Goal: Task Accomplishment & Management: Use online tool/utility

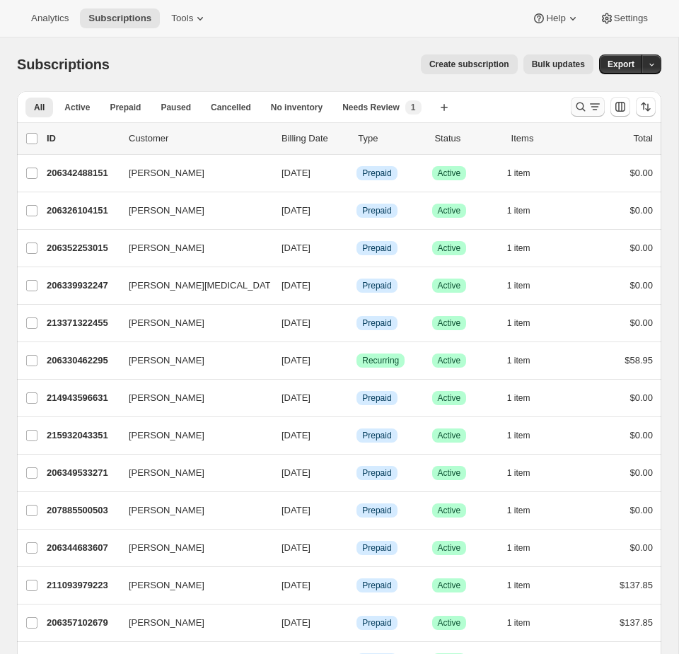
click at [573, 101] on icon "Search and filter results" at bounding box center [580, 107] width 14 height 14
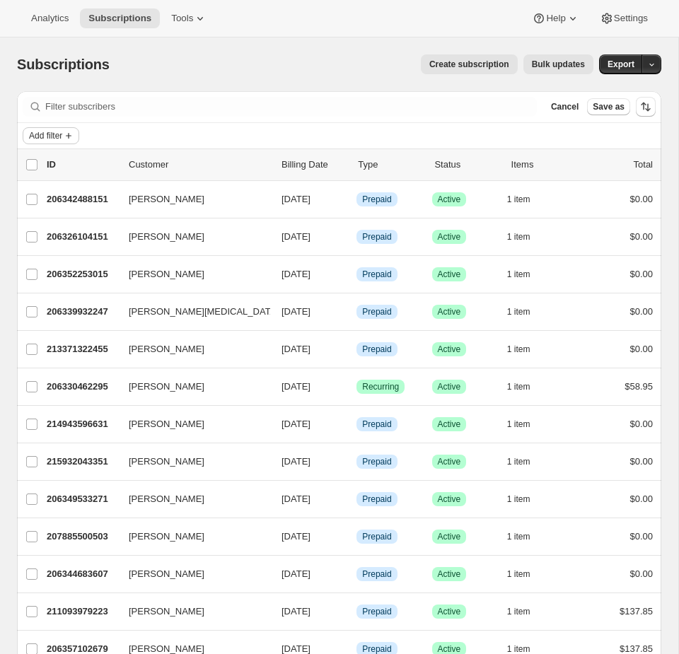
click at [59, 142] on button "Add filter" at bounding box center [51, 135] width 57 height 17
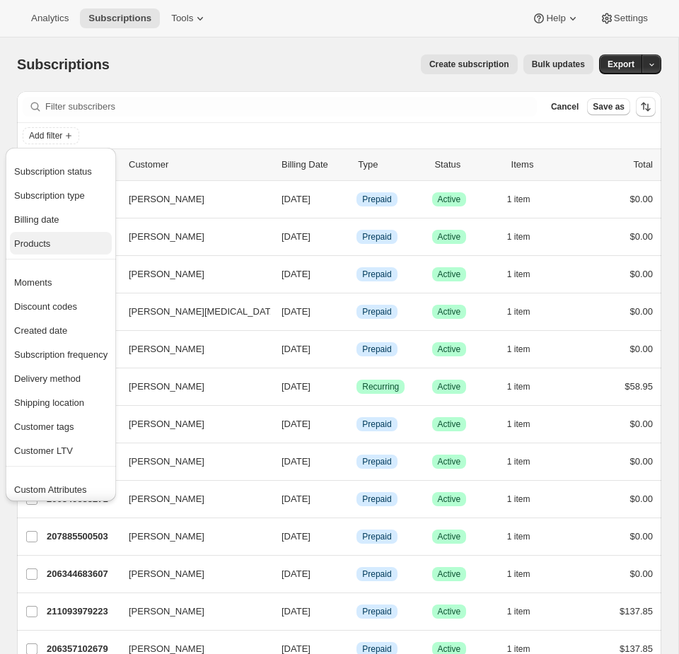
click at [49, 247] on span "Products" at bounding box center [32, 243] width 36 height 11
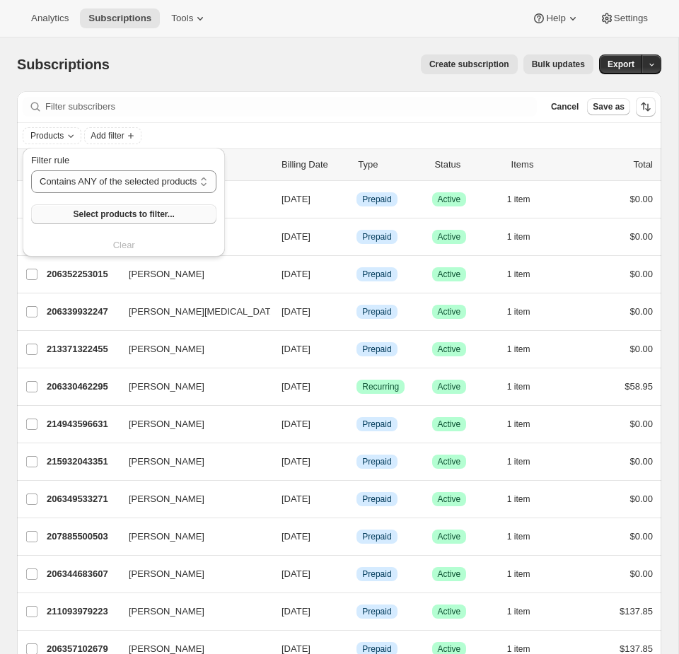
click at [108, 216] on span "Select products to filter..." at bounding box center [123, 214] width 101 height 11
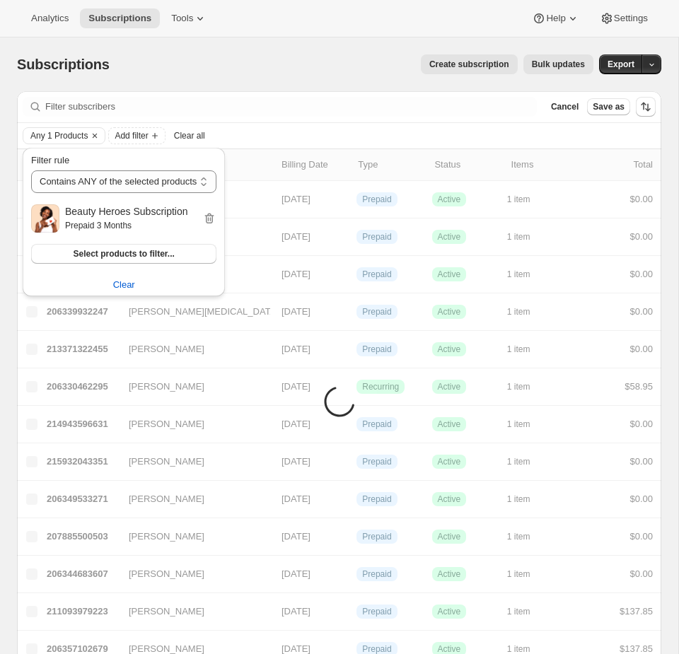
click at [435, 123] on div "Any 1 Products Add filter Clear all" at bounding box center [339, 135] width 644 height 25
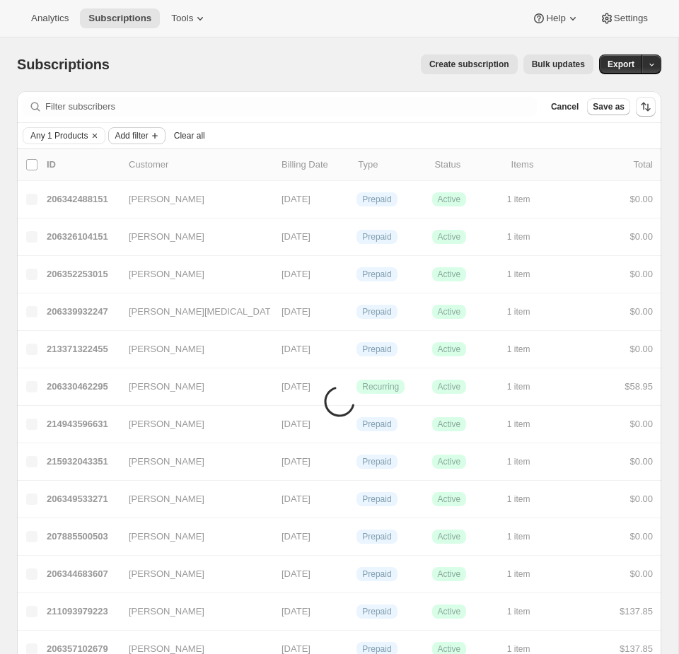
click at [148, 138] on span "Add filter" at bounding box center [131, 135] width 33 height 11
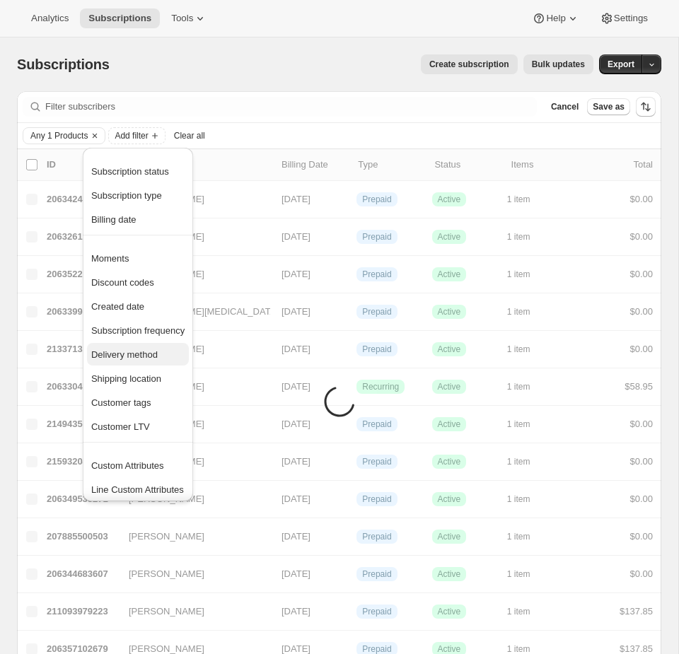
click at [149, 350] on span "Delivery method" at bounding box center [124, 354] width 66 height 11
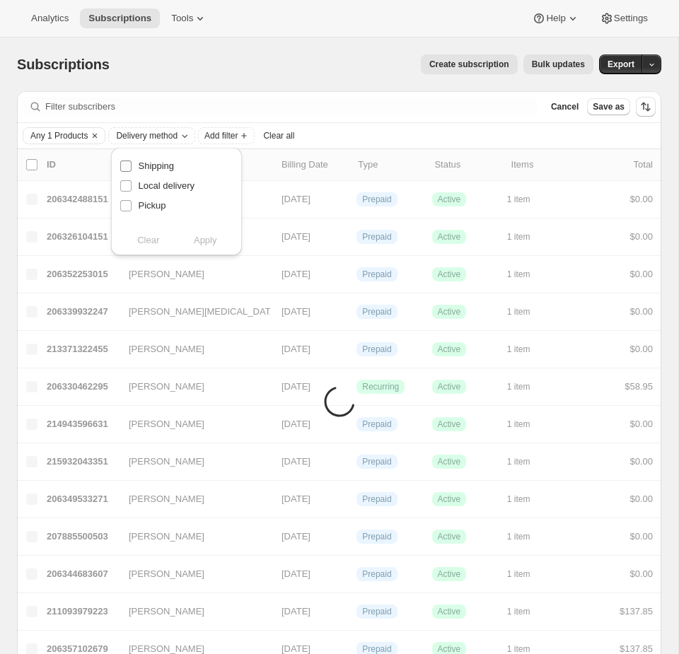
click at [141, 156] on label "Shipping" at bounding box center [146, 166] width 54 height 20
click at [132, 160] on input "Shipping" at bounding box center [125, 165] width 11 height 11
checkbox input "true"
click at [211, 236] on span "Apply" at bounding box center [205, 240] width 23 height 14
click at [263, 71] on div "Create subscription Bulk updates" at bounding box center [360, 64] width 467 height 20
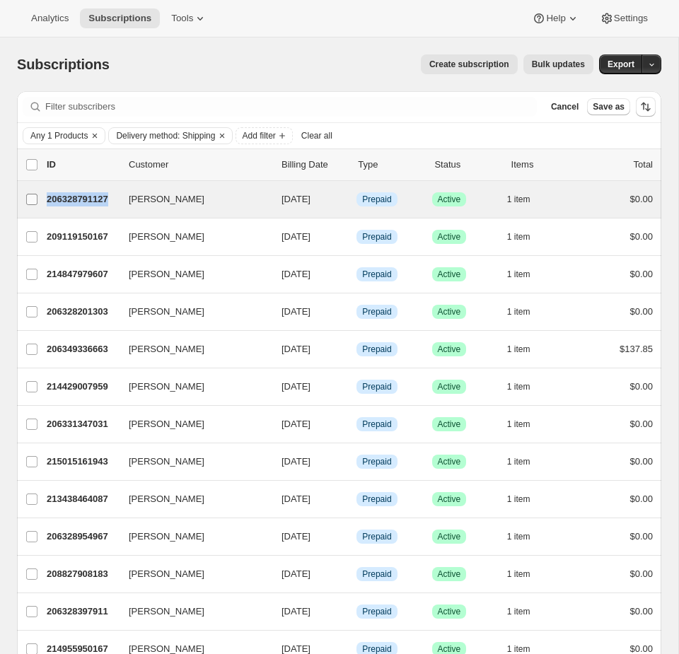
drag, startPoint x: 122, startPoint y: 201, endPoint x: 46, endPoint y: 204, distance: 75.7
click at [46, 204] on div "Moriyah Mathiesen 206328791127 Moriyah Mathiesen 09/27/2025 Info Prepaid Succes…" at bounding box center [338, 199] width 627 height 20
copy div "Moriyah Mathiesen 206328791127"
click at [148, 214] on div "Moriyah Mathiesen 206328791127 Moriyah Mathiesen 09/27/2025 Info Prepaid Succes…" at bounding box center [339, 199] width 644 height 37
click at [163, 201] on span "Moriyah Mathiesen" at bounding box center [167, 199] width 76 height 14
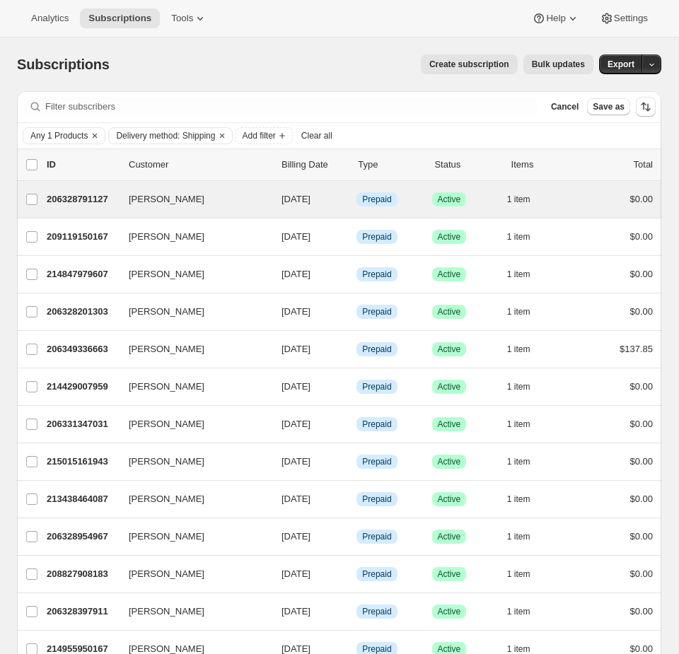
click at [170, 214] on div "Moriyah Mathiesen 206328791127 Moriyah Mathiesen 09/27/2025 Info Prepaid Succes…" at bounding box center [339, 199] width 644 height 37
click at [349, 199] on div "206328791127 Moriyah Mathiesen 09/27/2025 Info Prepaid Success Active 1 item $0…" at bounding box center [350, 199] width 606 height 20
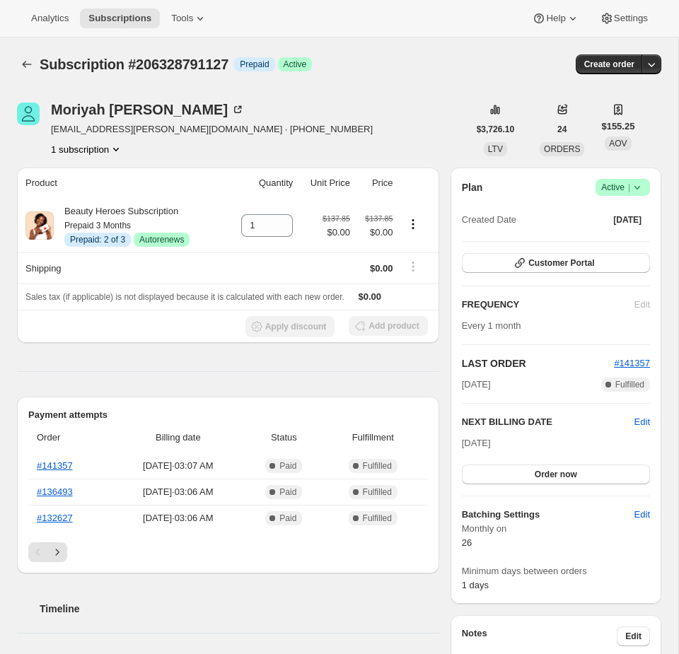
click at [202, 59] on span "Subscription #206328791127" at bounding box center [134, 65] width 189 height 16
copy span "206328791127"
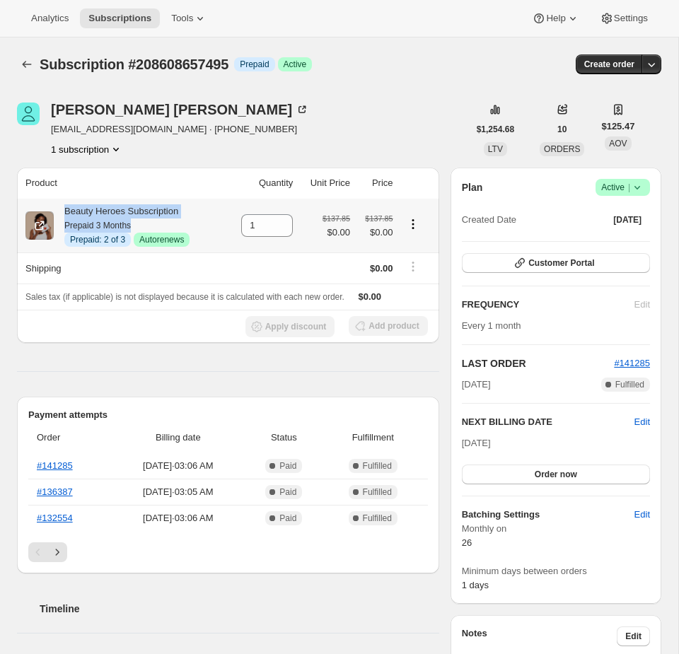
drag, startPoint x: 143, startPoint y: 223, endPoint x: 64, endPoint y: 213, distance: 79.9
click at [64, 212] on div "Beauty Heroes Subscription Prepaid 3 Months Info Prepaid: 2 of 3 Success Autore…" at bounding box center [122, 225] width 136 height 42
copy div "Beauty Heroes Subscription Prepaid 3 Months"
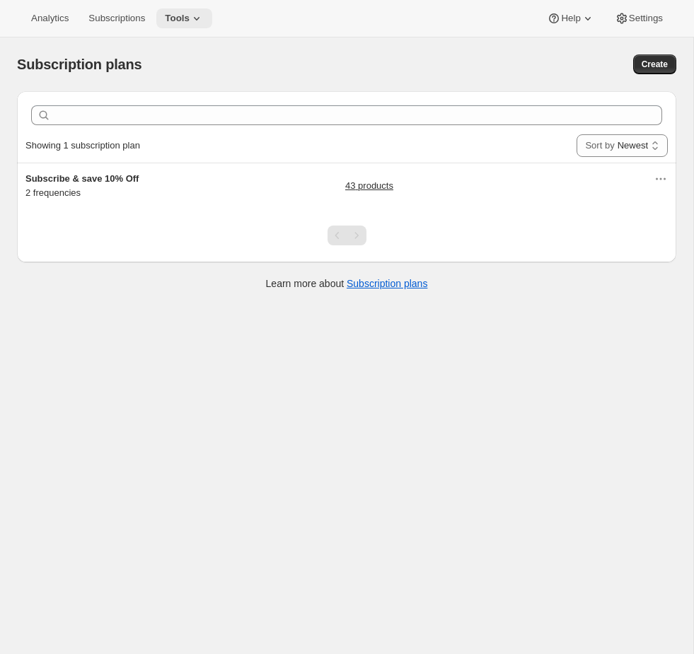
click at [185, 21] on span "Tools" at bounding box center [177, 18] width 25 height 11
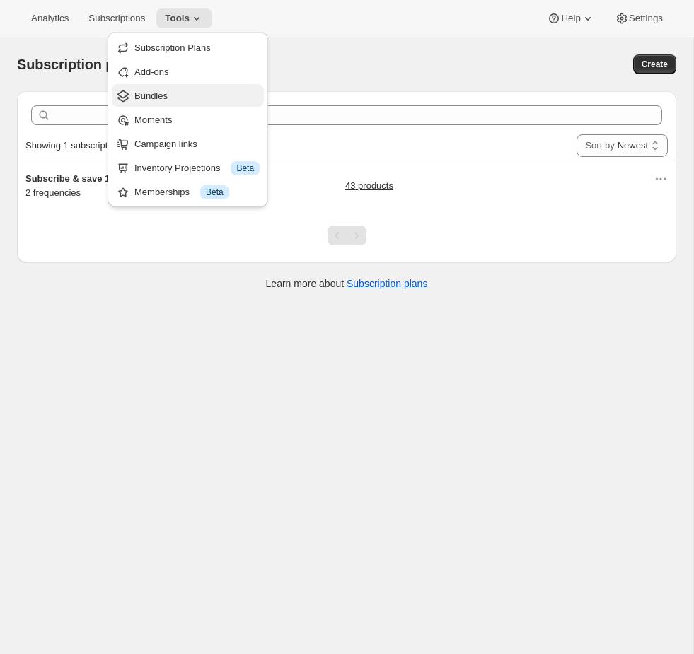
click at [153, 98] on span "Bundles" at bounding box center [150, 95] width 33 height 11
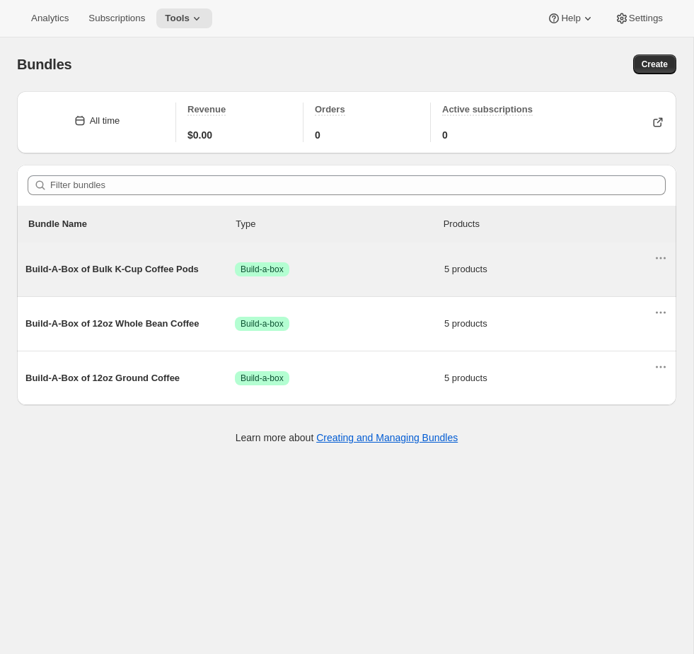
click at [434, 284] on div "Build-A-Box of Bulk K-Cup Coffee Pods Success Build-a-box 5 products" at bounding box center [339, 269] width 628 height 37
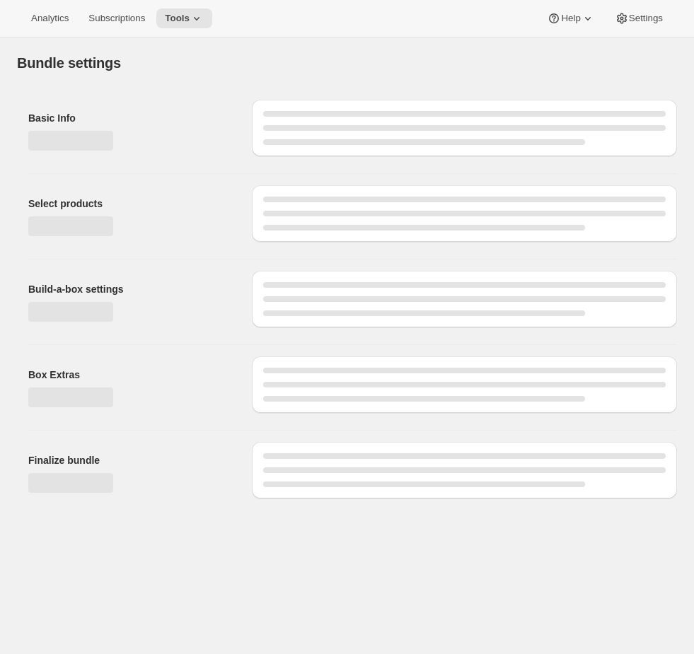
type input "Build-A-Box of Bulk K-Cup Coffee Pods"
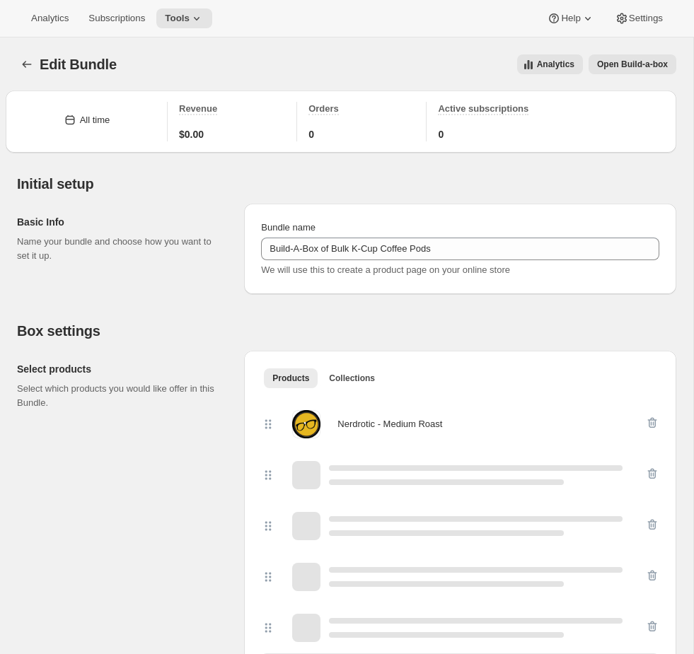
click at [629, 68] on span "Open Build-a-box" at bounding box center [632, 64] width 71 height 11
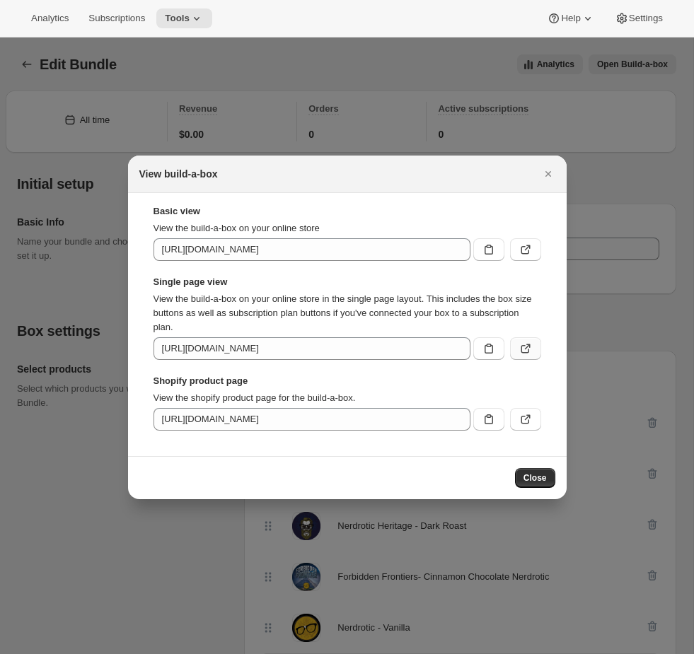
click at [523, 349] on icon ":r3r:" at bounding box center [525, 348] width 14 height 14
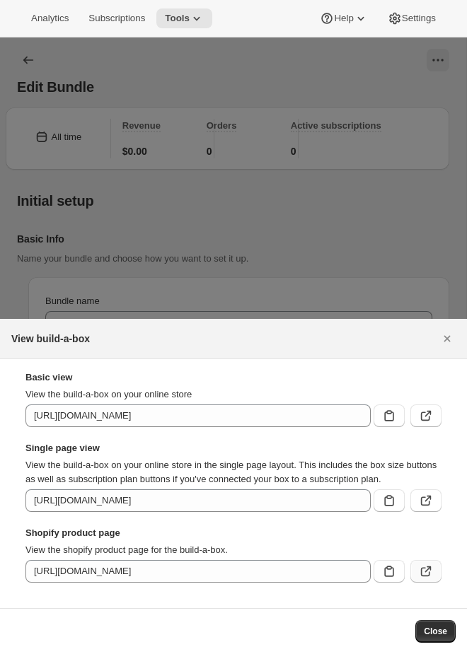
click at [423, 576] on icon ":r3r:" at bounding box center [426, 571] width 14 height 14
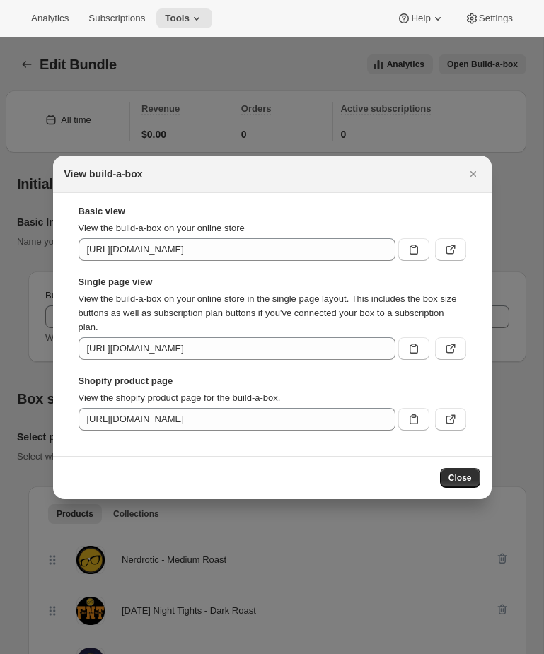
click at [241, 78] on div at bounding box center [272, 327] width 544 height 654
